Goal: Find specific page/section: Find specific page/section

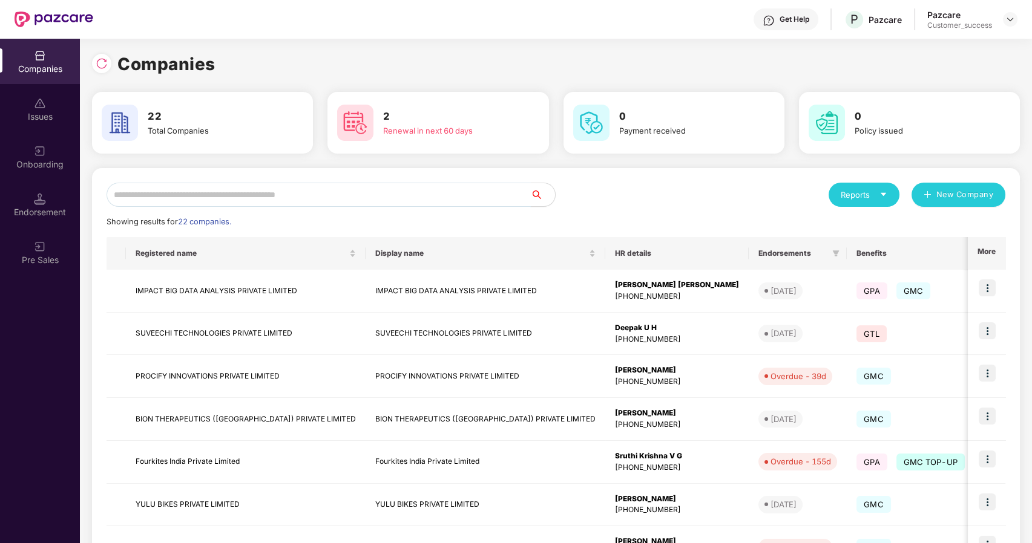
click at [140, 196] on input "text" at bounding box center [318, 195] width 424 height 24
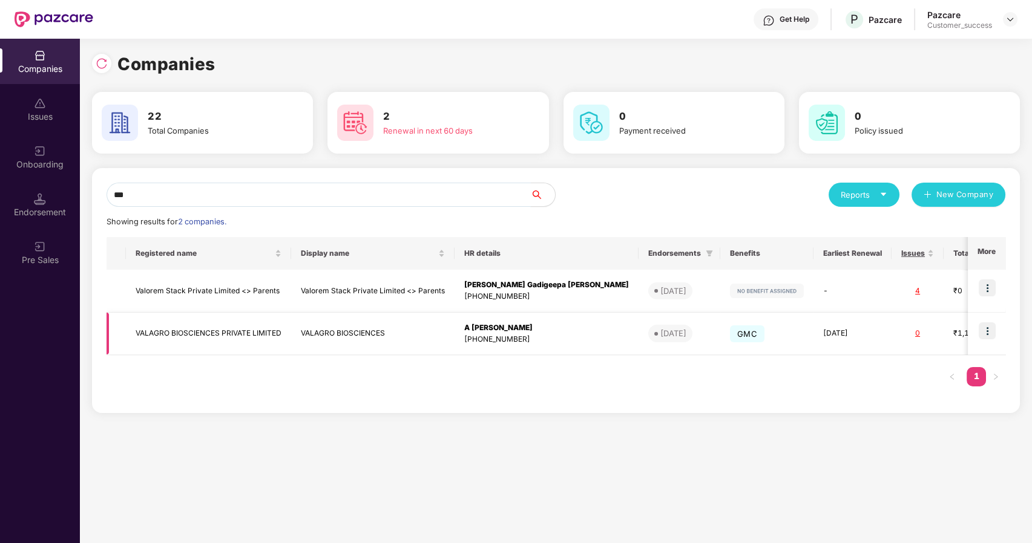
type input "***"
click at [159, 333] on td "VALAGRO BIOSCIENCES PRIVATE LIMITED" at bounding box center [208, 334] width 165 height 43
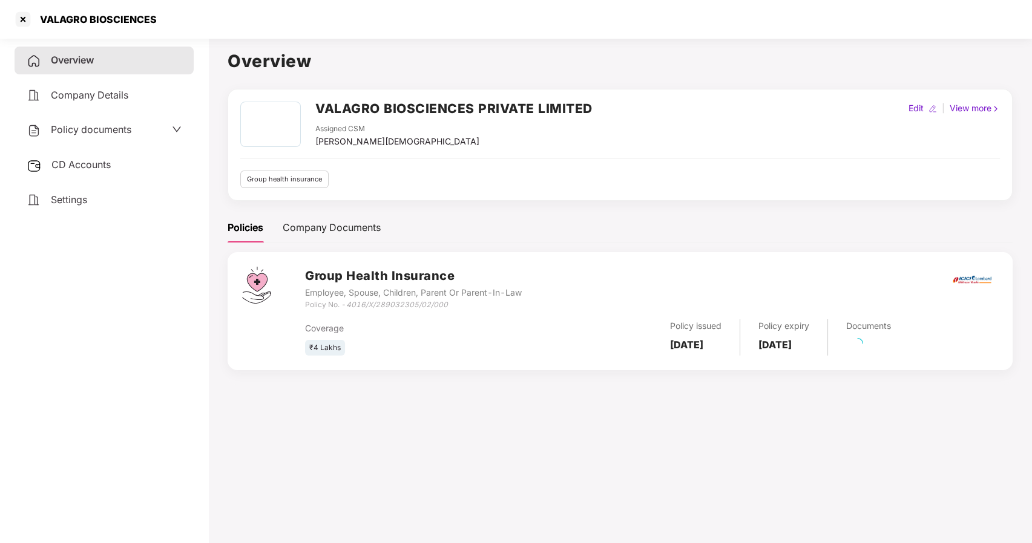
click at [79, 123] on span "Policy documents" at bounding box center [91, 129] width 80 height 12
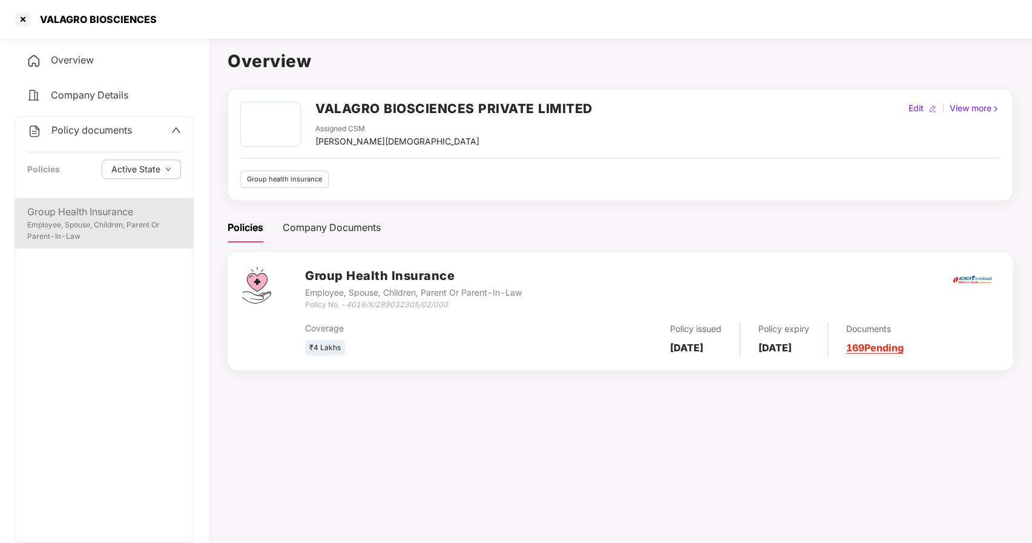
click at [83, 207] on div "Group Health Insurance" at bounding box center [104, 211] width 154 height 15
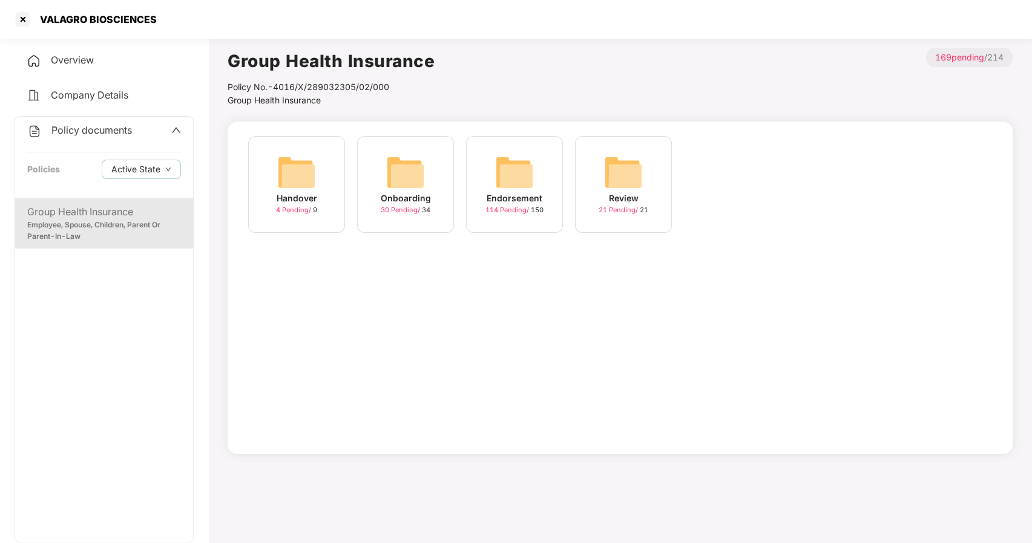
click at [387, 188] on img at bounding box center [405, 172] width 39 height 39
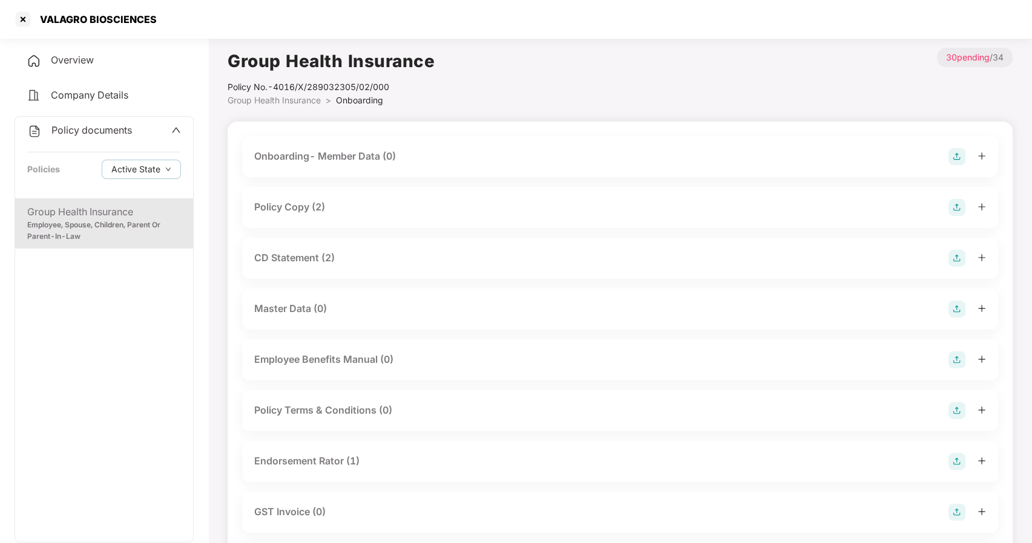
click at [280, 218] on div "Policy Copy (2)" at bounding box center [620, 207] width 756 height 41
click at [271, 207] on div "Policy Copy (2)" at bounding box center [289, 207] width 71 height 15
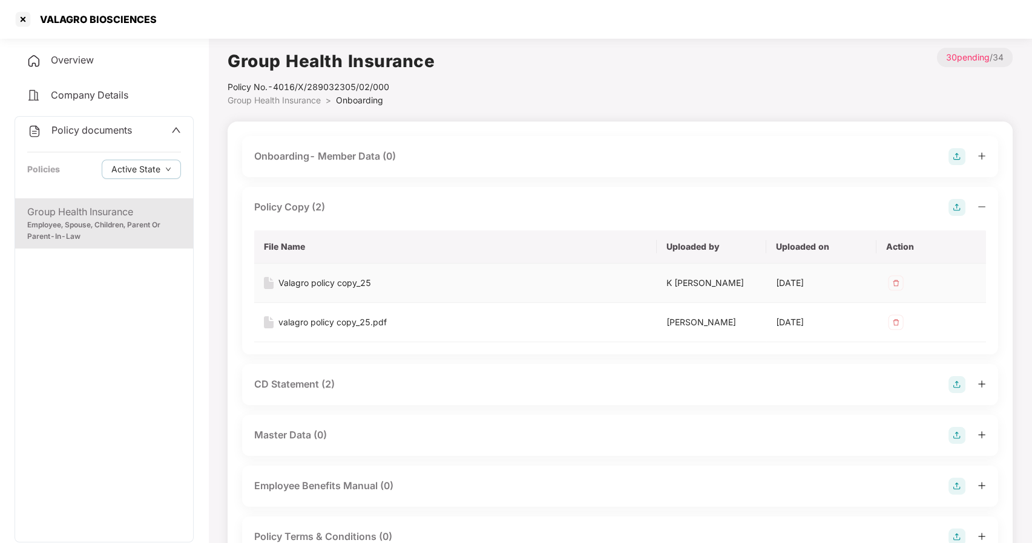
click at [299, 286] on div "Valagro policy copy_25" at bounding box center [324, 282] width 93 height 13
click at [15, 19] on div at bounding box center [22, 19] width 19 height 19
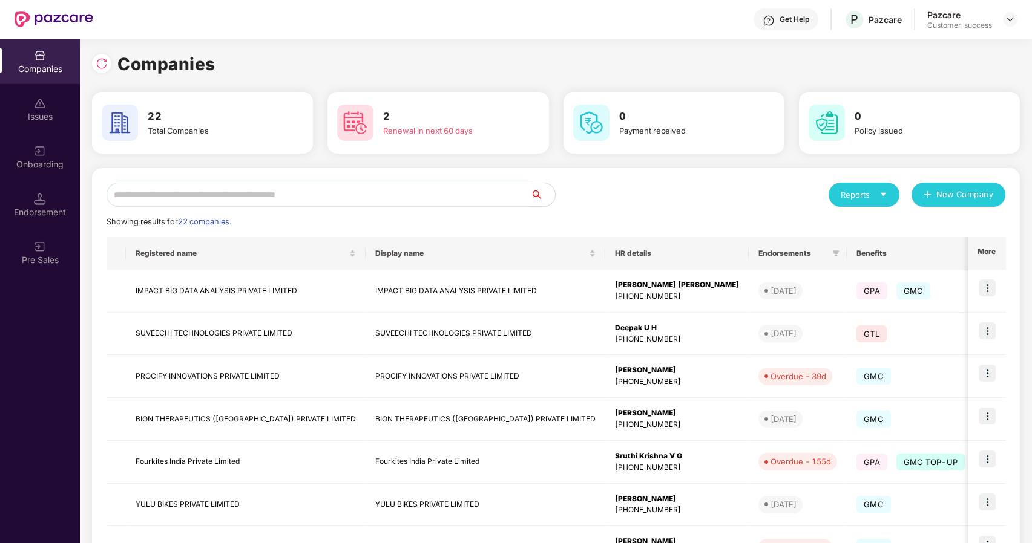
click at [208, 191] on input "text" at bounding box center [318, 195] width 424 height 24
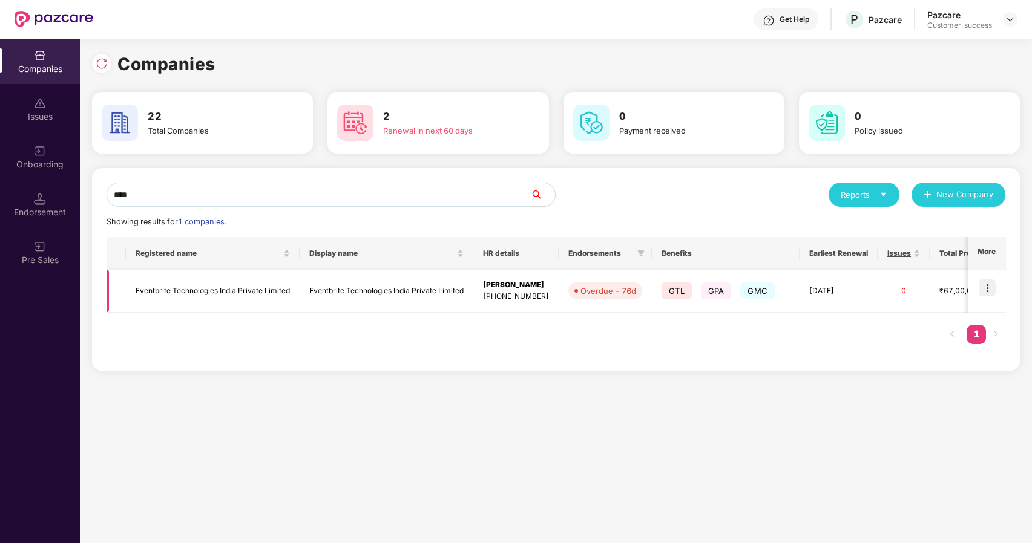
type input "****"
click at [212, 288] on td "Eventbrite Technologies India Private Limited" at bounding box center [213, 291] width 174 height 43
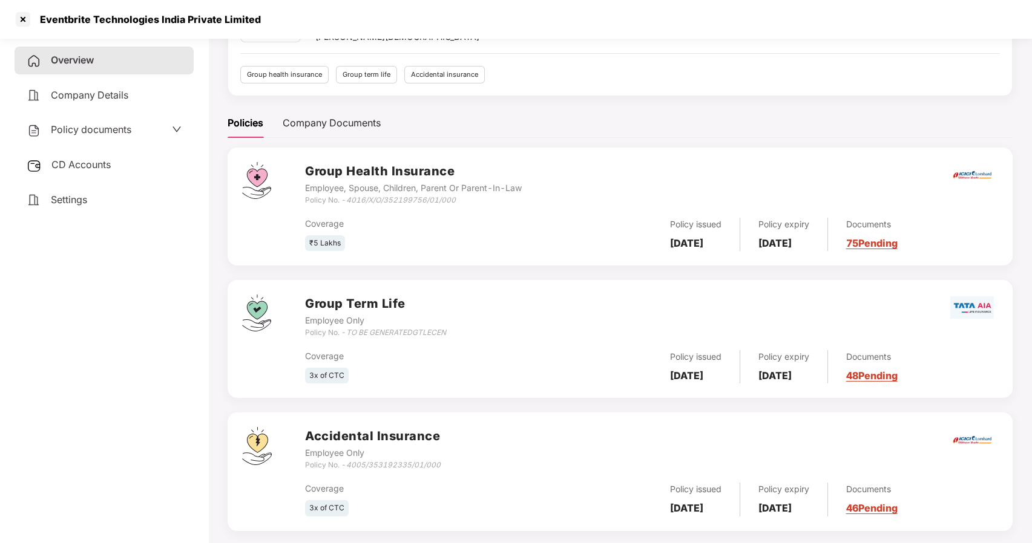
scroll to position [106, 0]
click at [99, 134] on span "Policy documents" at bounding box center [91, 129] width 80 height 12
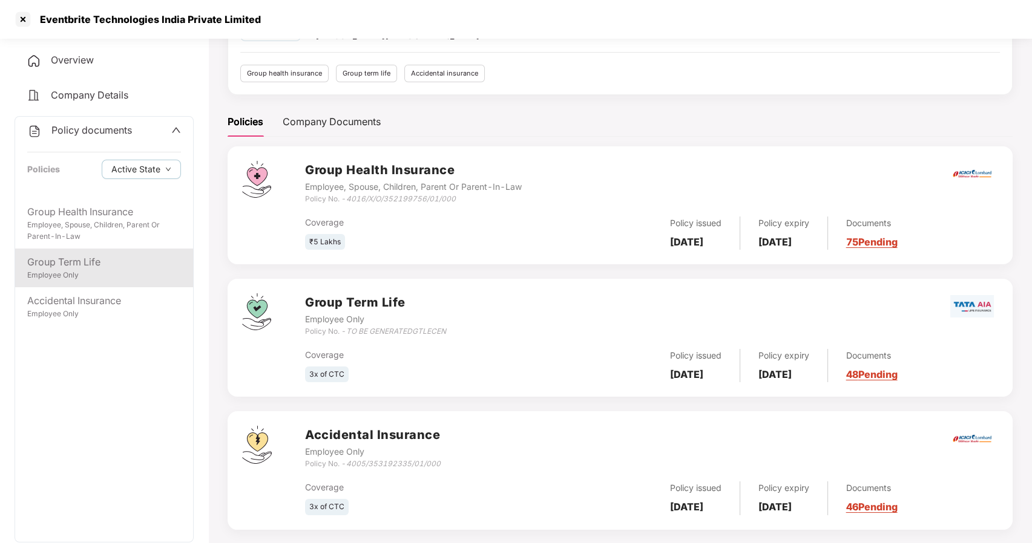
click at [80, 269] on div "Group Term Life" at bounding box center [104, 262] width 154 height 15
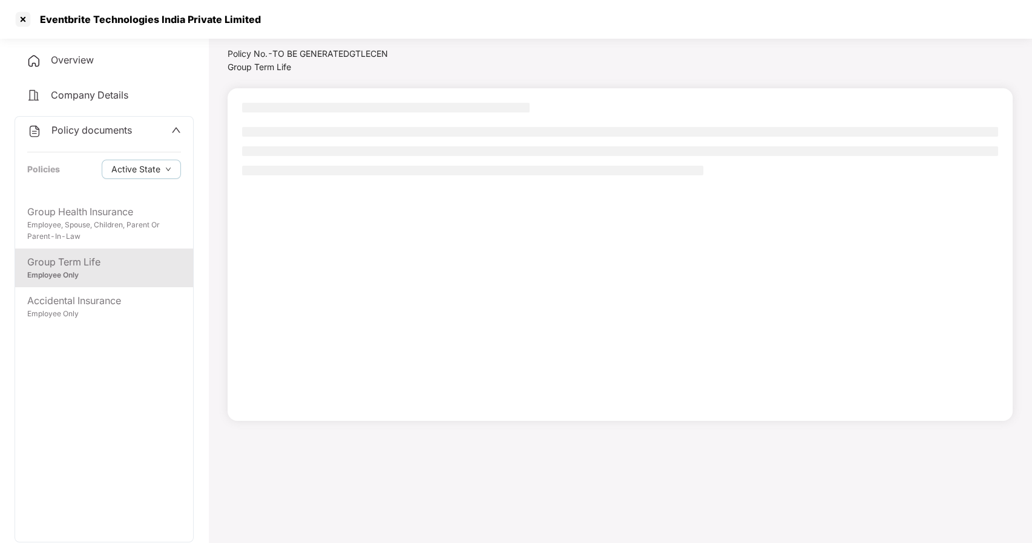
scroll to position [33, 0]
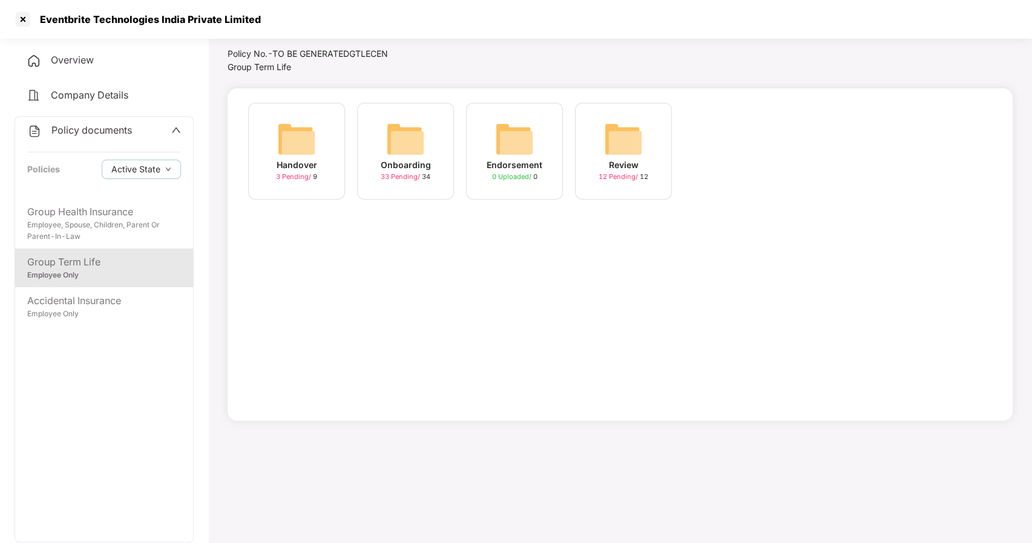
click at [416, 149] on img at bounding box center [405, 139] width 39 height 39
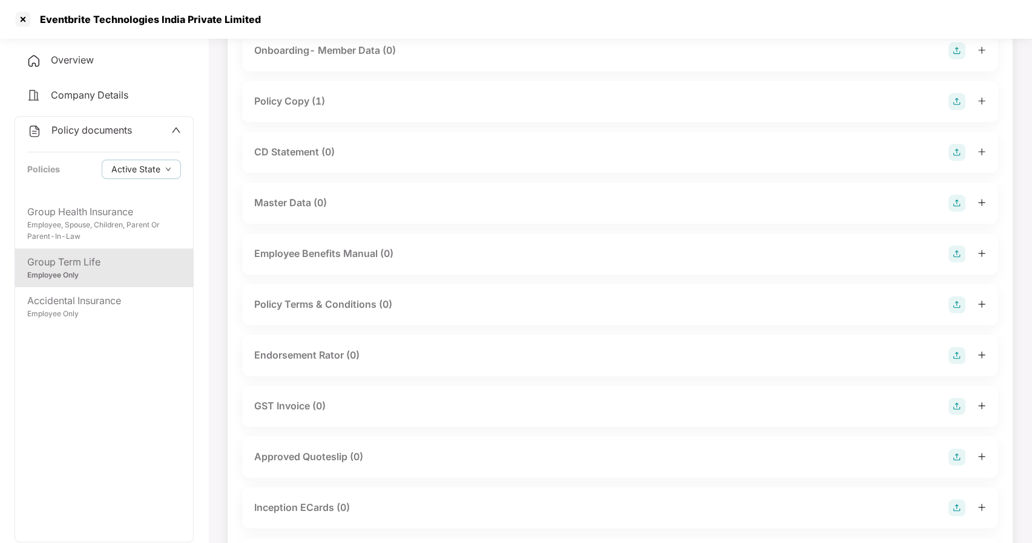
click at [296, 100] on div "Policy Copy (1)" at bounding box center [289, 101] width 71 height 15
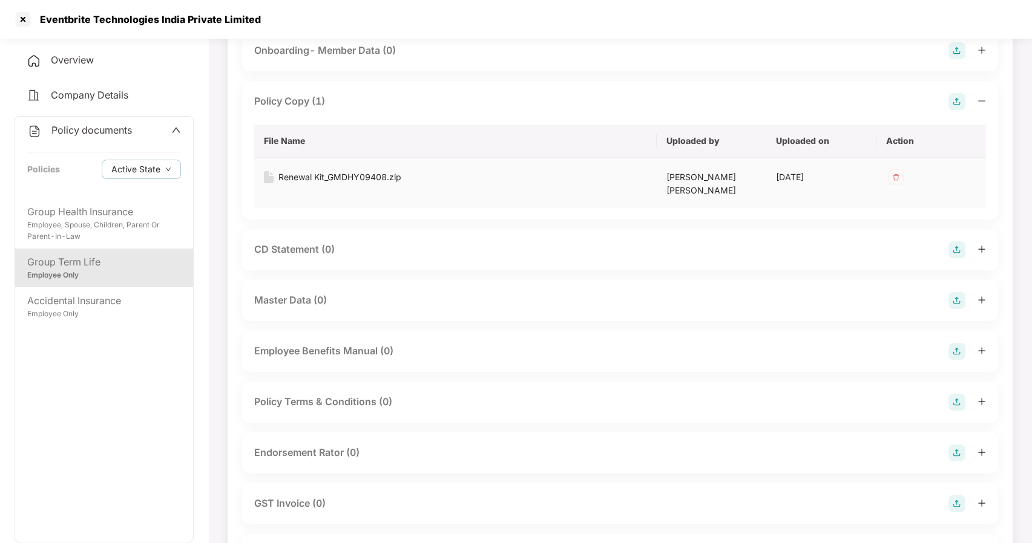
click at [310, 175] on div "Renewal Kit_GMDHY09408.zip" at bounding box center [339, 177] width 123 height 13
click at [23, 21] on div at bounding box center [22, 19] width 19 height 19
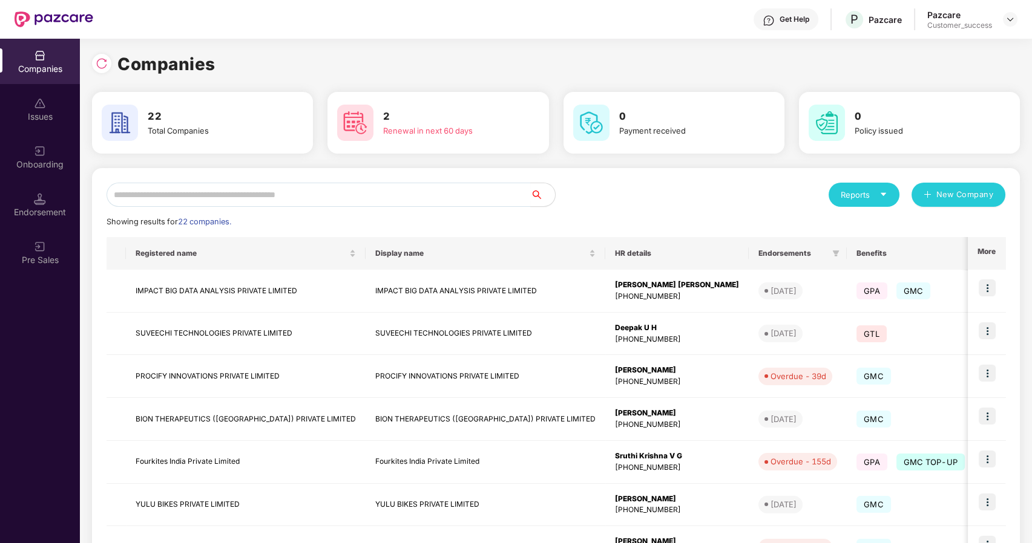
scroll to position [0, 0]
click at [160, 186] on input "text" at bounding box center [318, 195] width 424 height 24
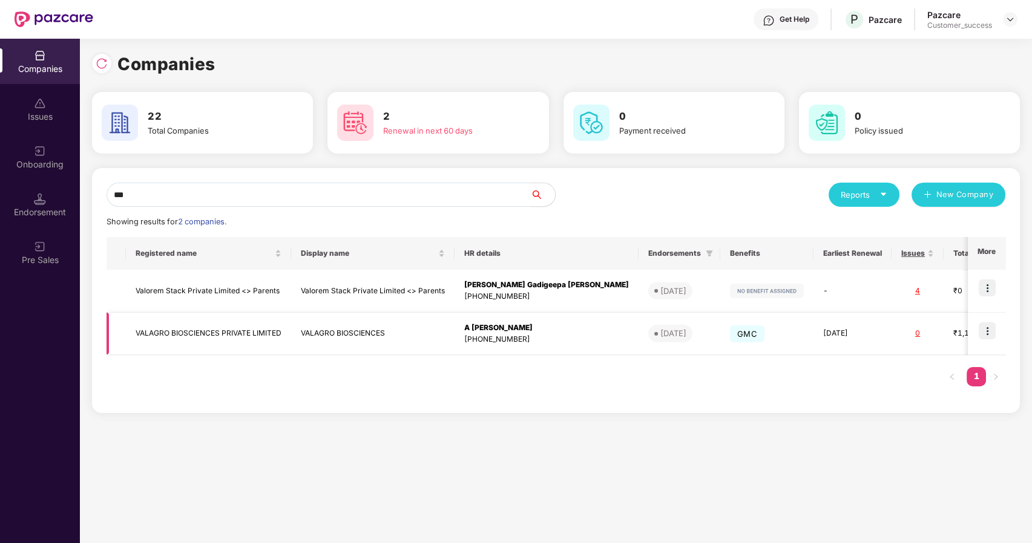
type input "***"
click at [989, 327] on img at bounding box center [986, 330] width 17 height 17
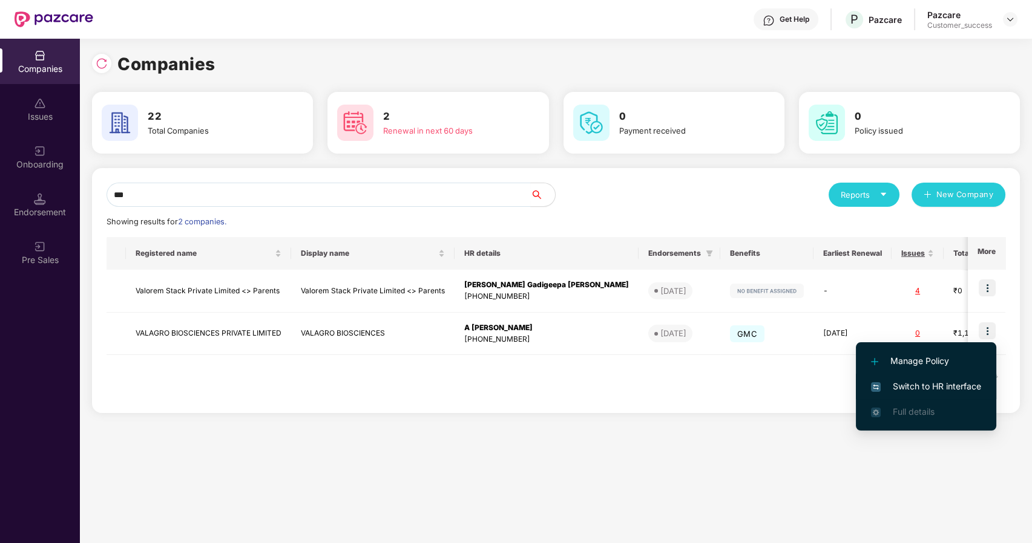
click at [911, 379] on li "Switch to HR interface" at bounding box center [926, 386] width 140 height 25
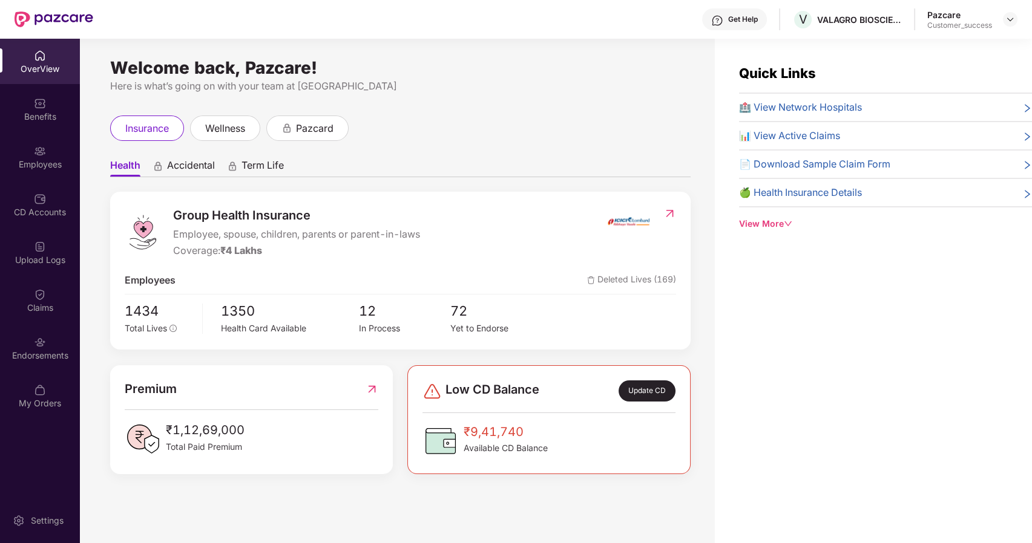
click at [30, 159] on div "Employees" at bounding box center [40, 165] width 80 height 12
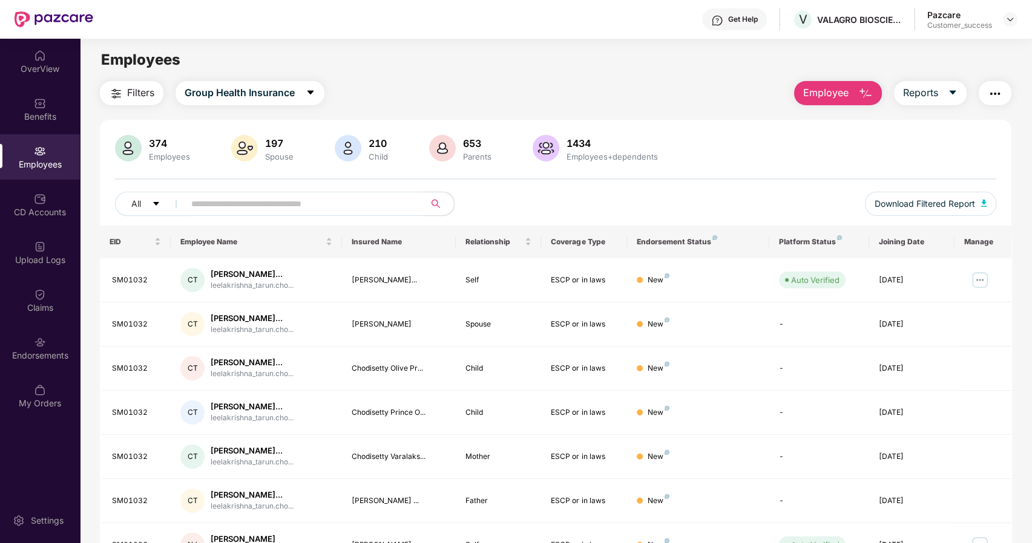
click at [254, 200] on input "text" at bounding box center [299, 204] width 217 height 18
